Goal: Information Seeking & Learning: Learn about a topic

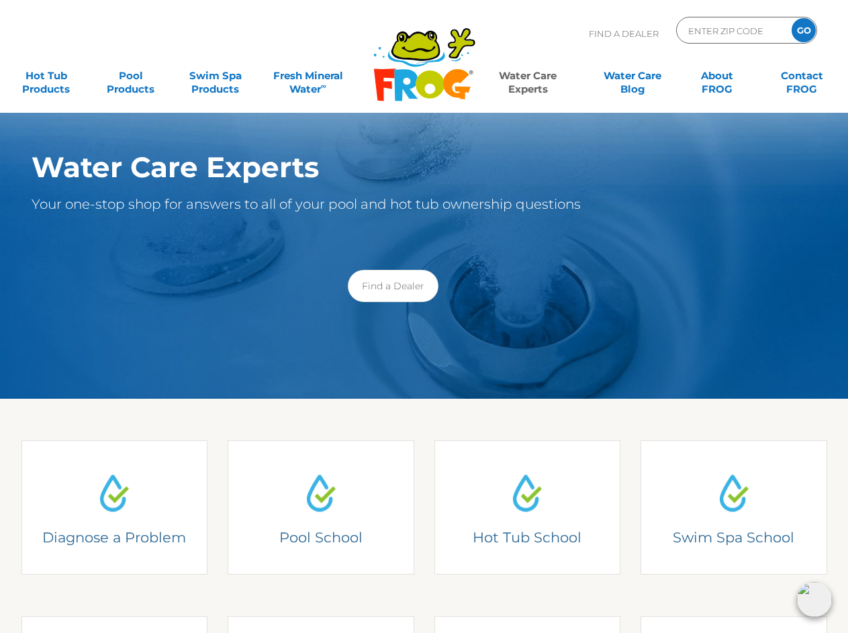
click at [115, 508] on img at bounding box center [114, 493] width 50 height 50
click at [321, 508] on img at bounding box center [321, 493] width 50 height 50
click at [528, 508] on img at bounding box center [527, 493] width 50 height 50
click at [734, 508] on img at bounding box center [734, 493] width 50 height 50
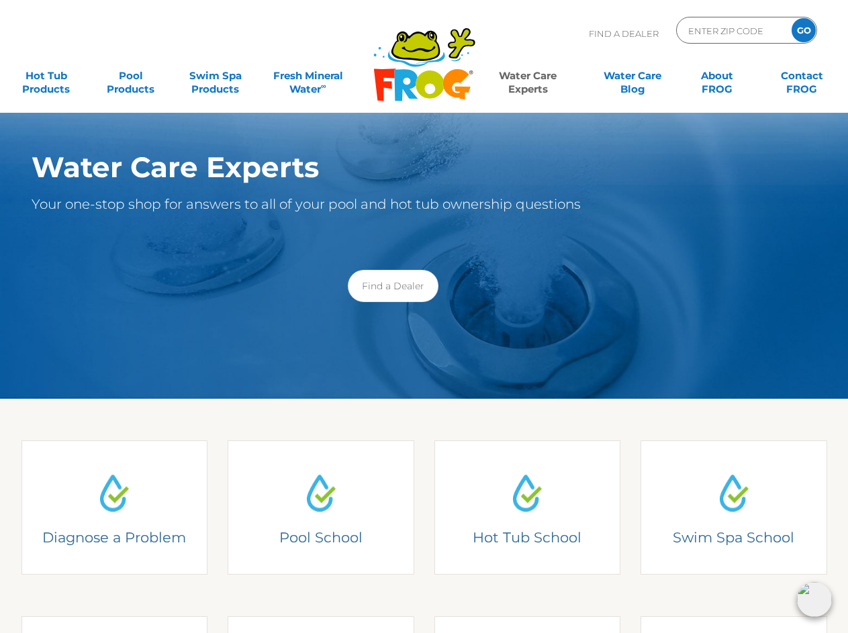
click at [814, 600] on img at bounding box center [814, 599] width 35 height 35
